Goal: Register for event/course

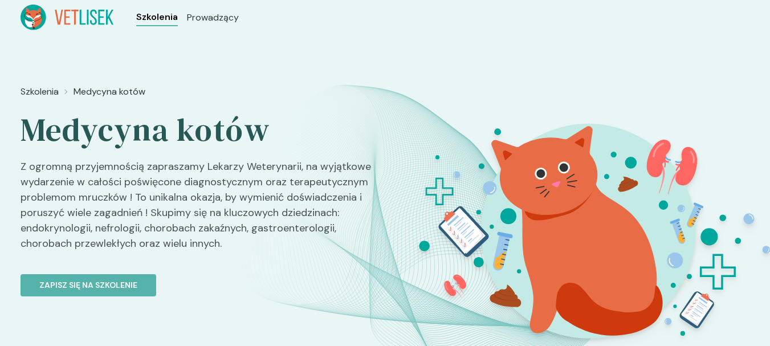
click at [159, 18] on span "Szkolenia" at bounding box center [157, 17] width 42 height 14
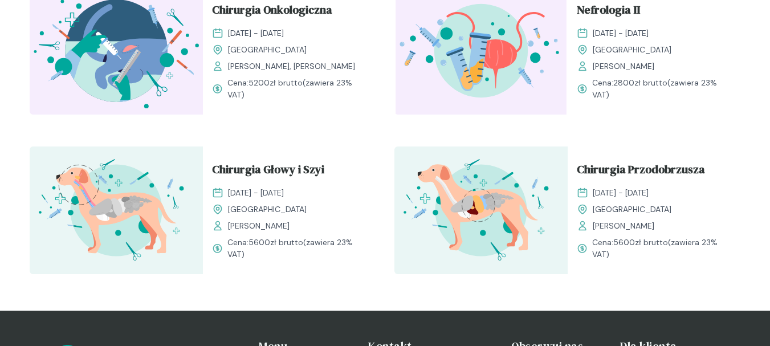
scroll to position [1457, 0]
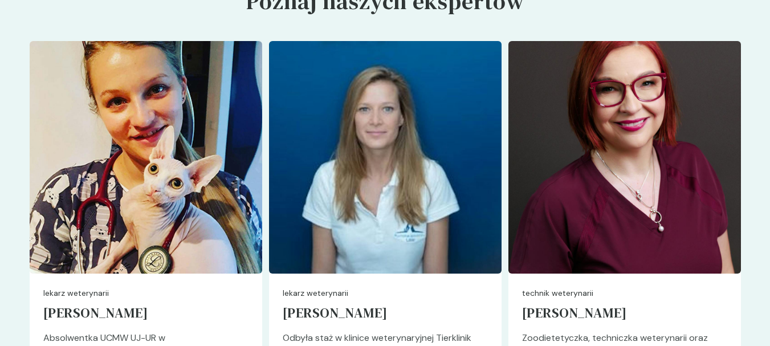
scroll to position [3236, 0]
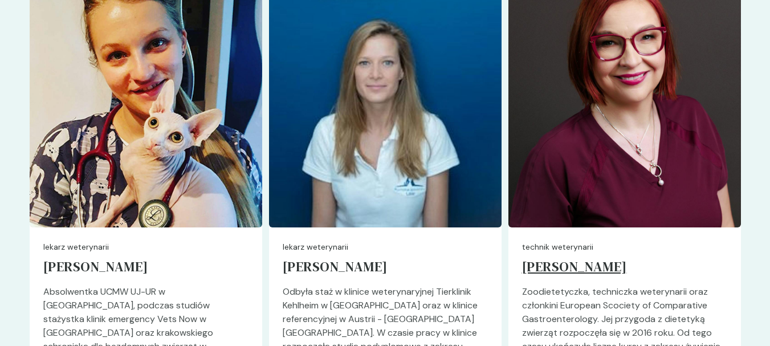
drag, startPoint x: 516, startPoint y: 239, endPoint x: 651, endPoint y: 247, distance: 135.8
click at [651, 247] on div "technik weterynarii [PERSON_NAME] Zoodietetyczka, techniczka weterynarii oraz c…" at bounding box center [624, 349] width 232 height 244
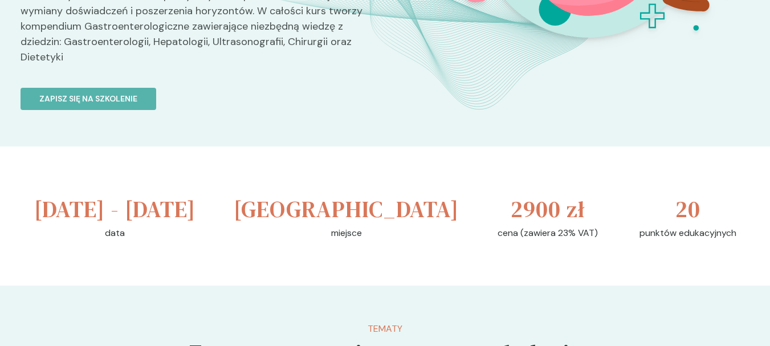
scroll to position [285, 0]
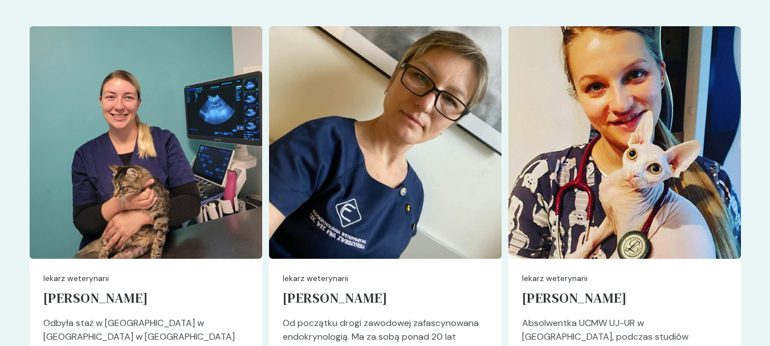
scroll to position [3008, 0]
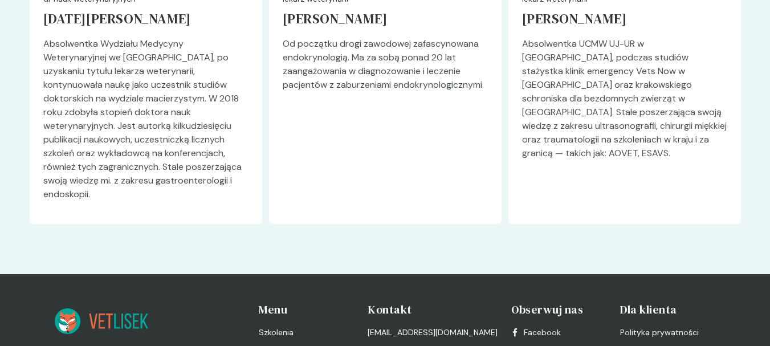
scroll to position [3278, 0]
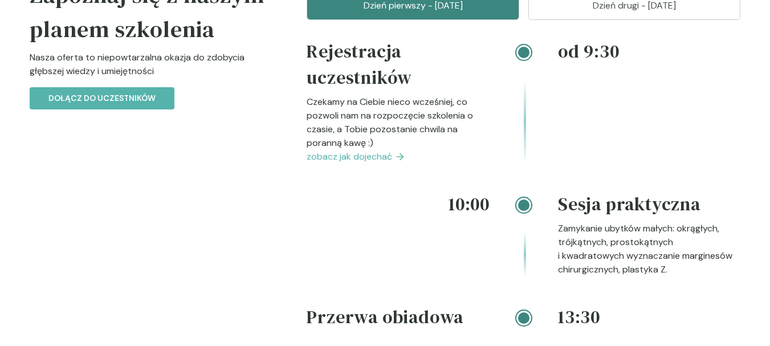
scroll to position [1257, 0]
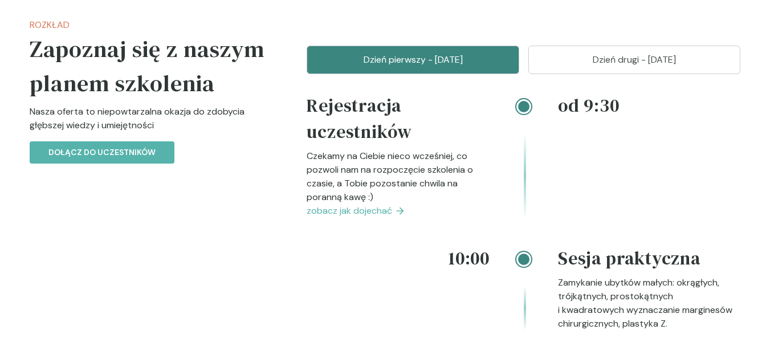
click at [642, 67] on p "Dzień drugi - 01 luty" at bounding box center [634, 60] width 184 height 14
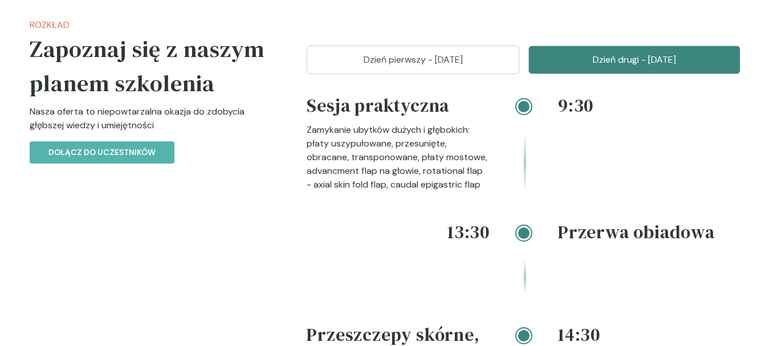
click at [451, 67] on p "Dzień pierwszy - 31 styczeń" at bounding box center [413, 60] width 184 height 14
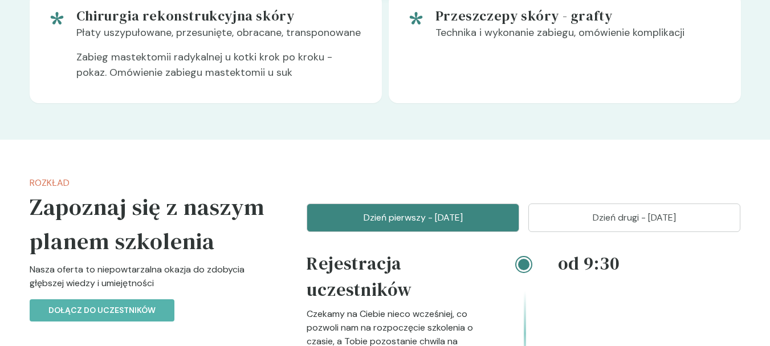
scroll to position [1186, 0]
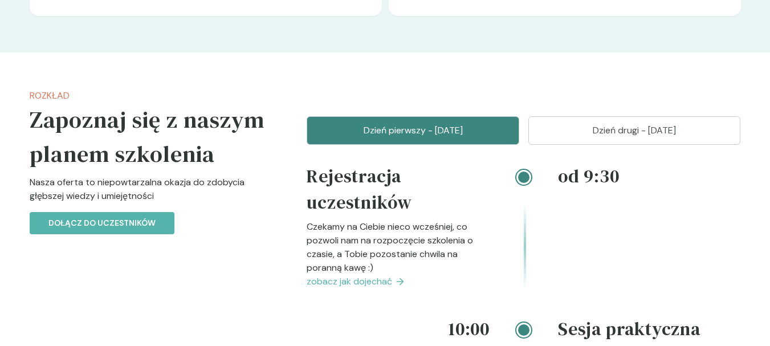
click at [687, 137] on p "Dzień drugi - 01 luty" at bounding box center [634, 131] width 184 height 14
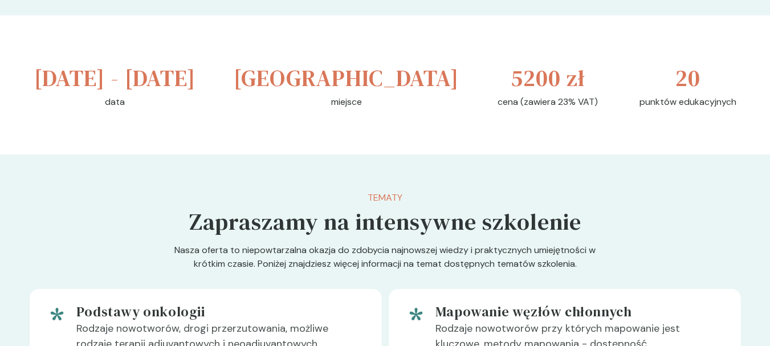
scroll to position [460, 0]
